Goal: Task Accomplishment & Management: Understand process/instructions

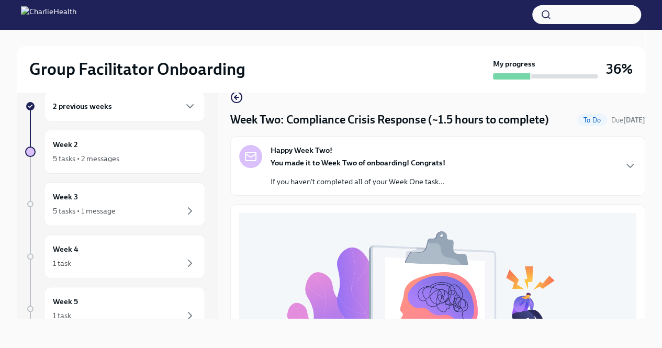
scroll to position [18, 0]
